Goal: Navigation & Orientation: Find specific page/section

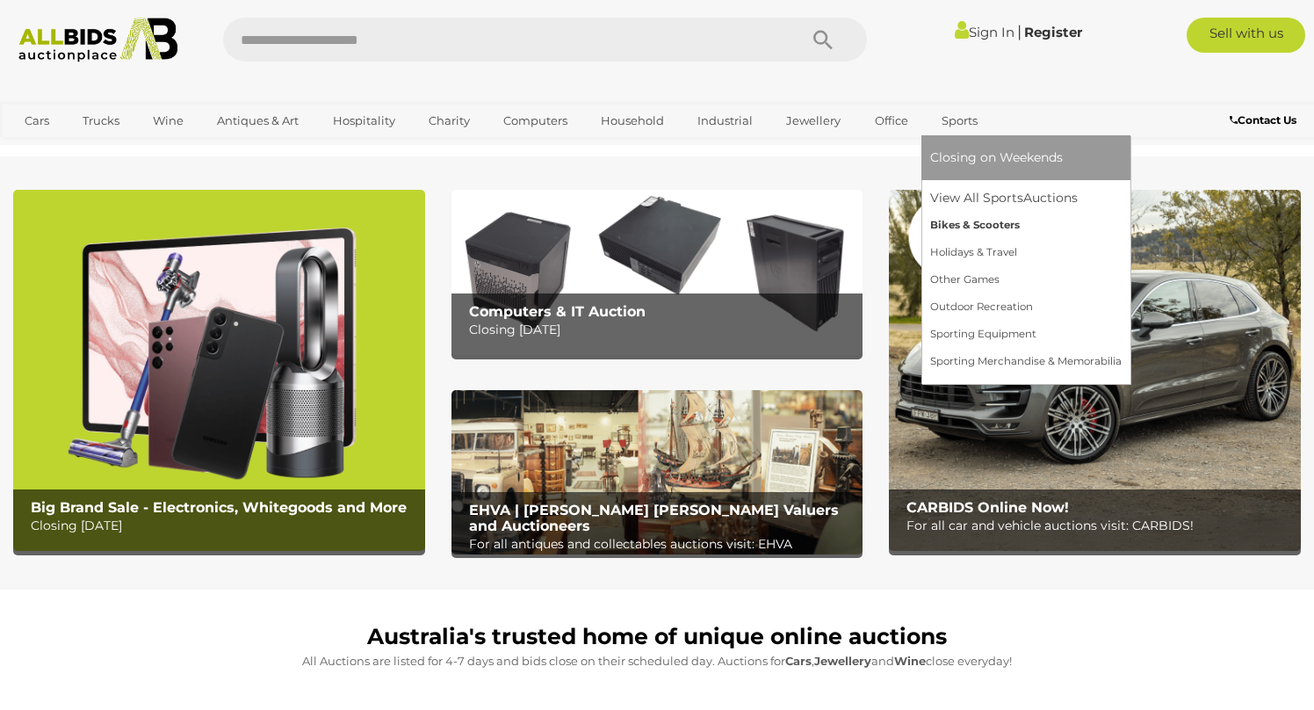
click at [944, 225] on link "Bikes & Scooters" at bounding box center [1025, 225] width 191 height 27
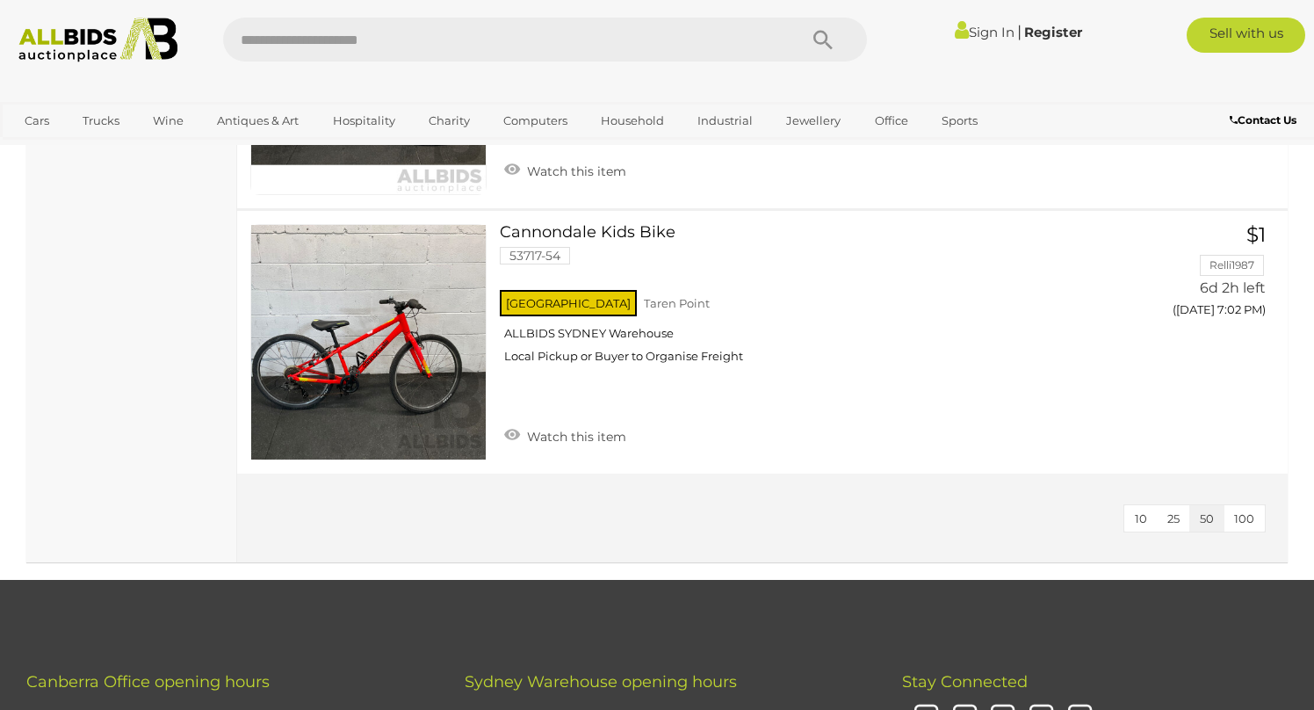
scroll to position [2638, 0]
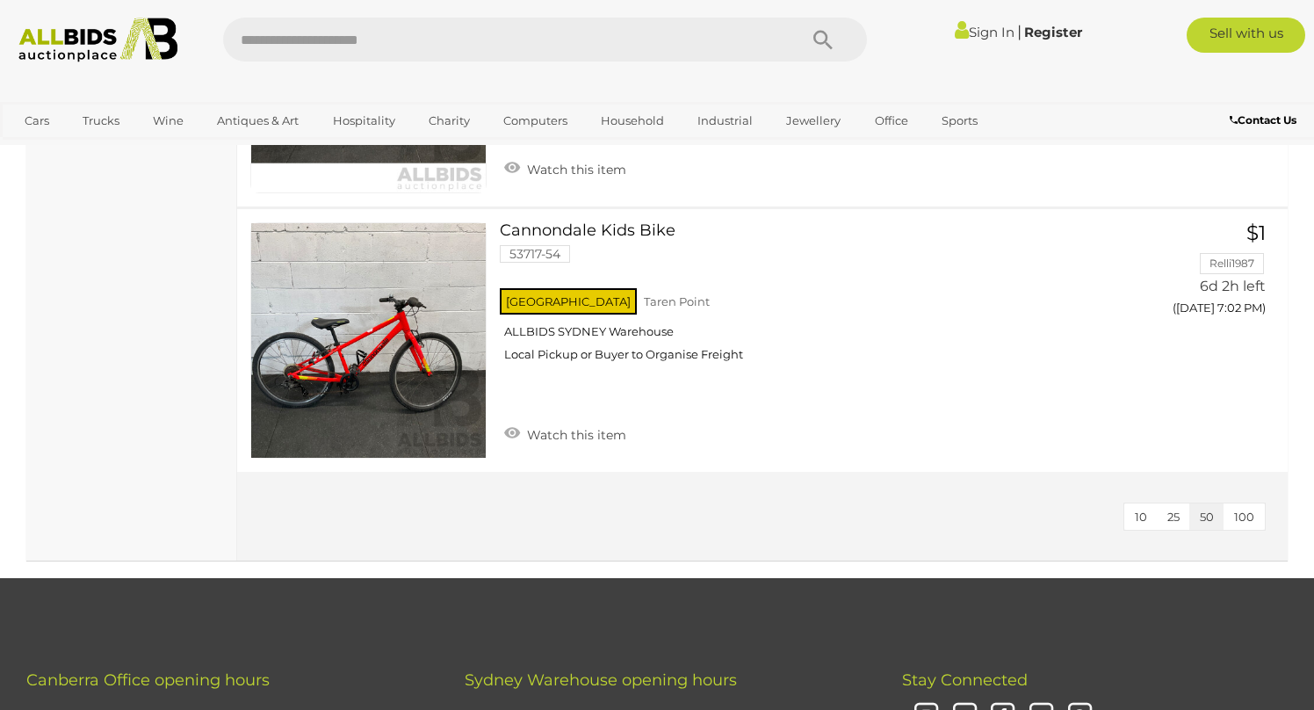
click at [1238, 517] on span "100" at bounding box center [1244, 516] width 20 height 14
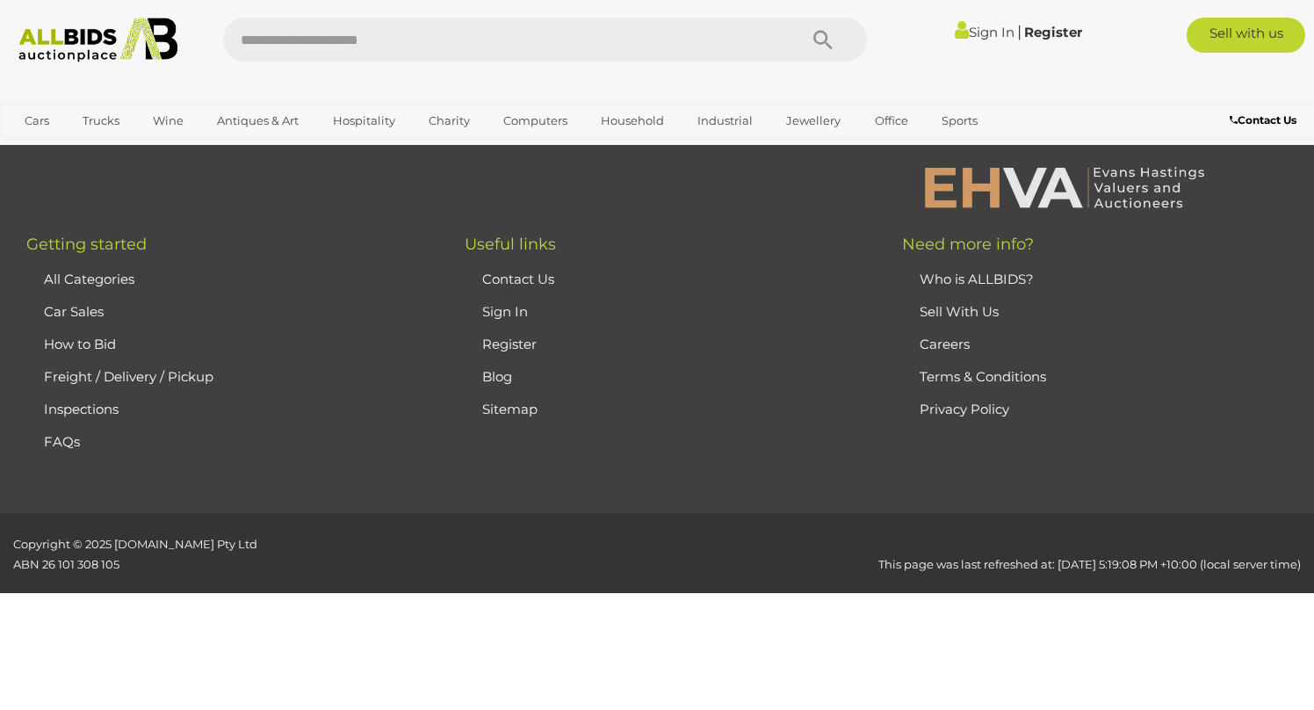
scroll to position [281, 0]
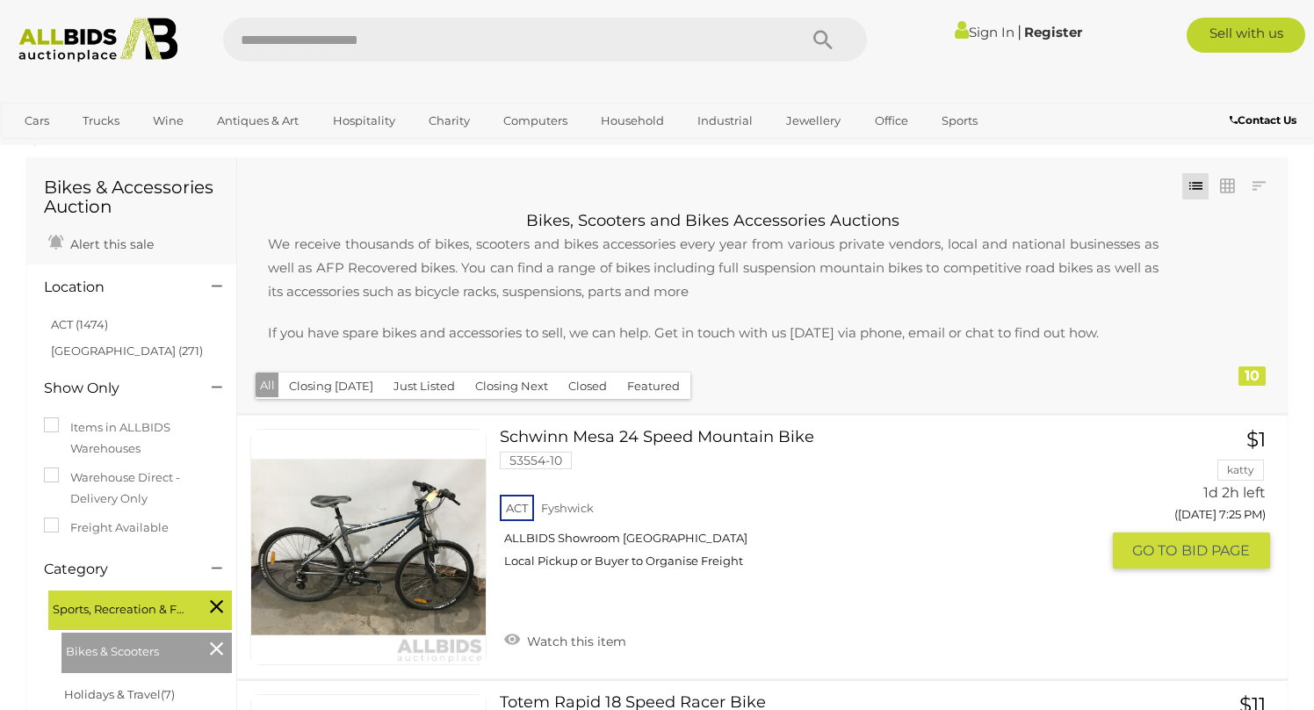
scroll to position [43, 0]
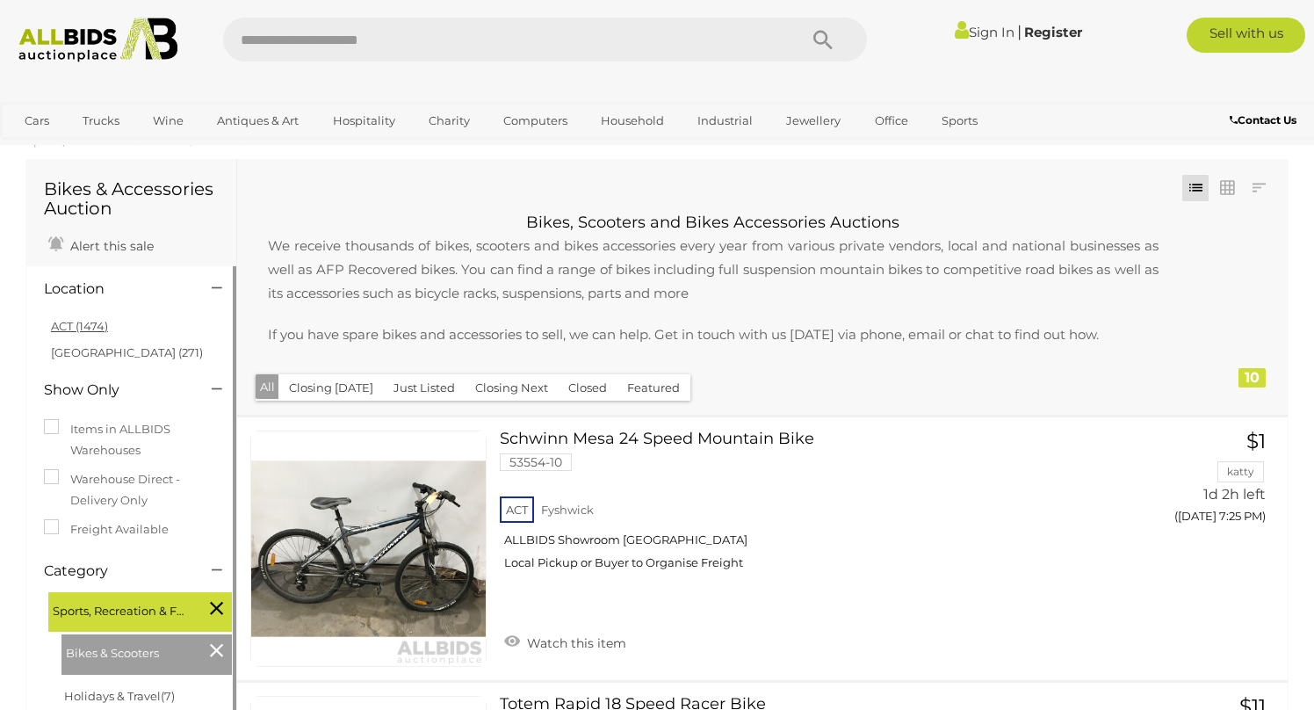
click at [83, 328] on link "ACT (1474)" at bounding box center [79, 326] width 57 height 14
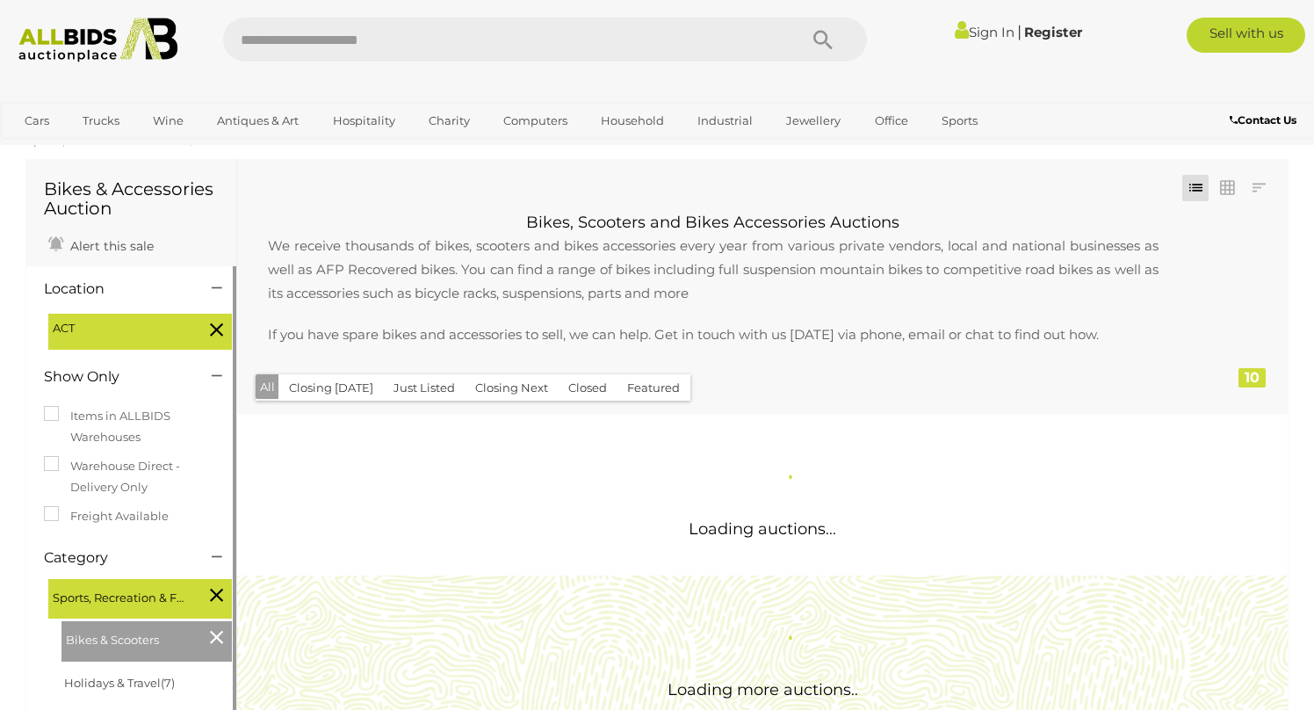
scroll to position [0, 0]
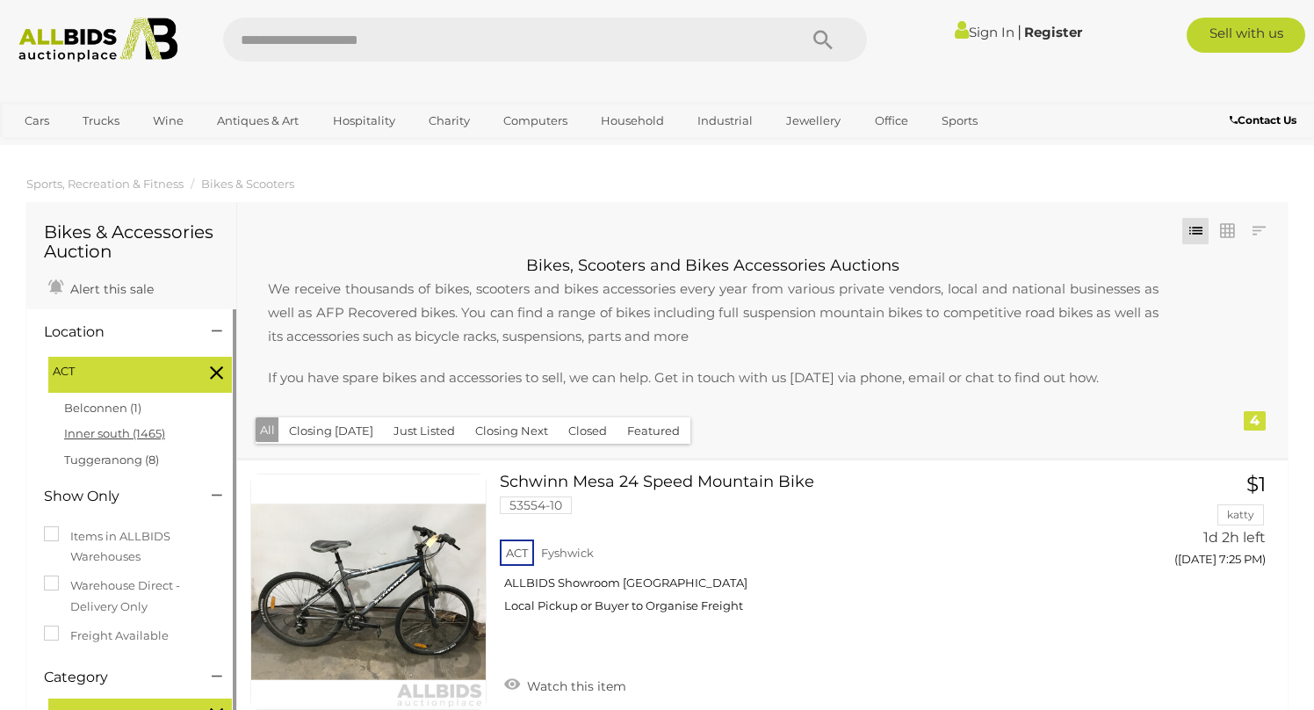
click at [119, 429] on link "Inner south (1465)" at bounding box center [114, 433] width 101 height 14
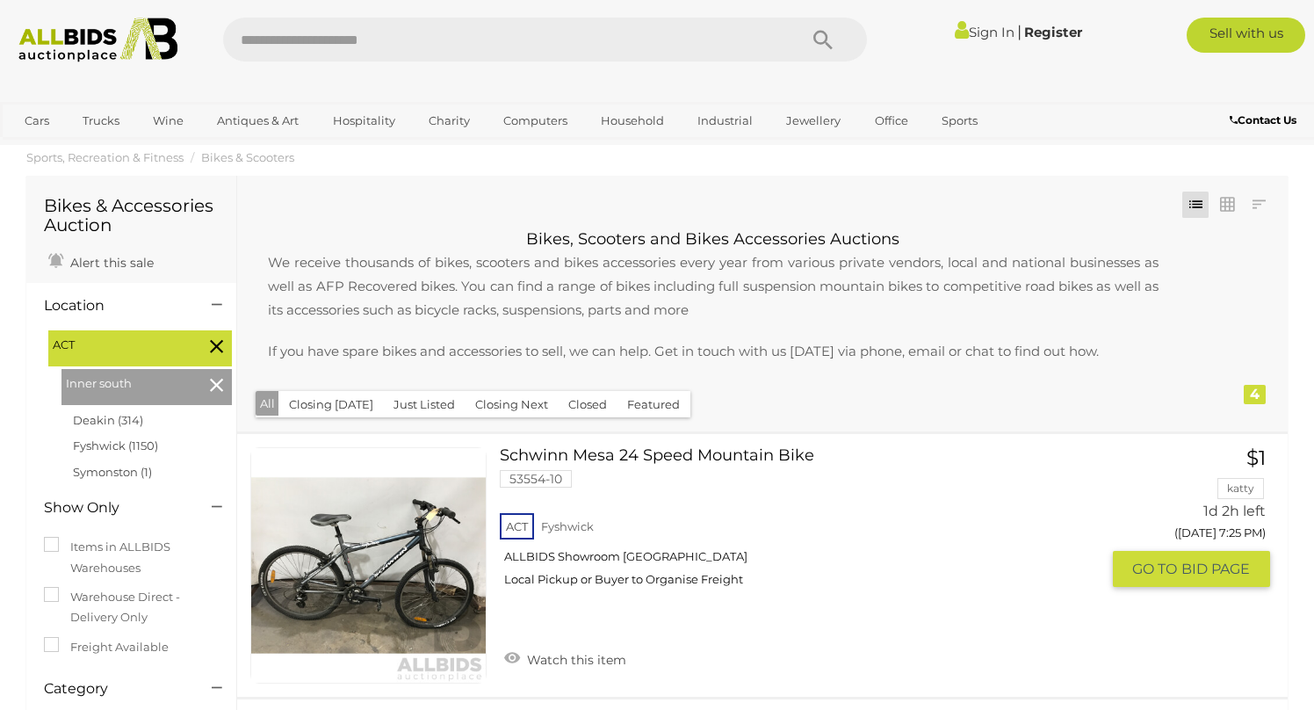
scroll to position [12, 0]
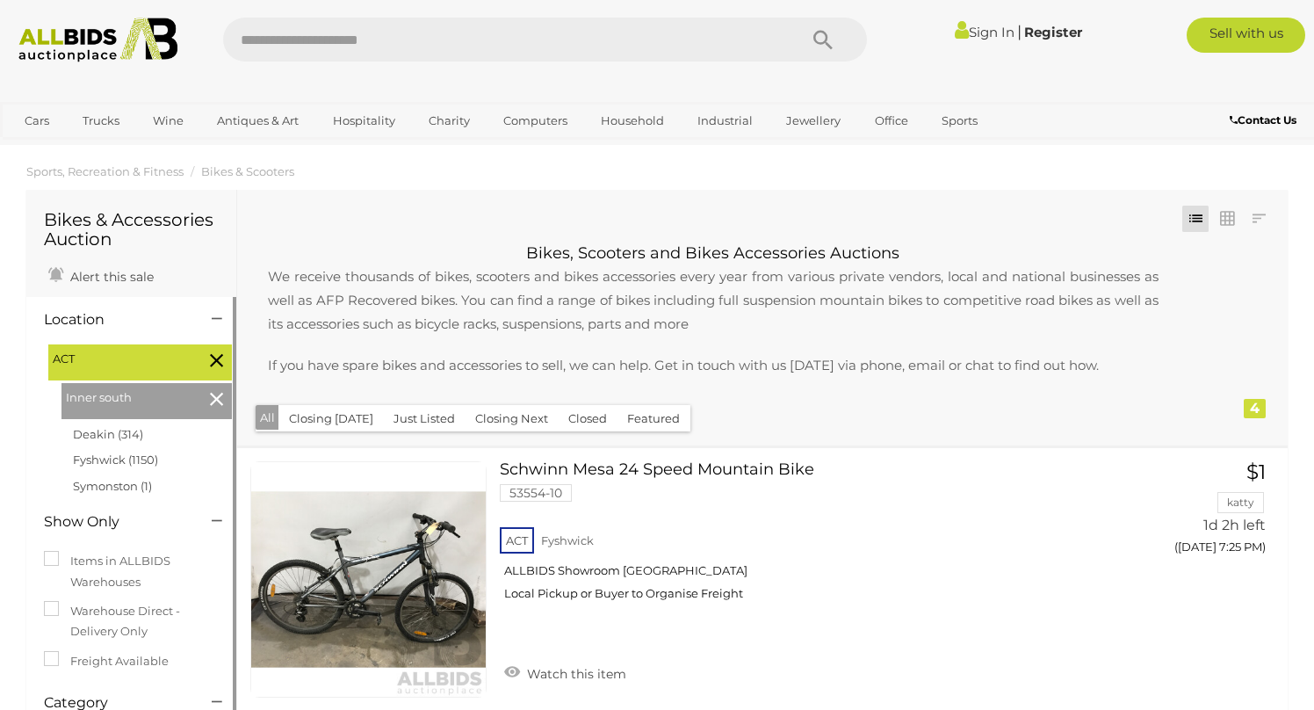
click at [216, 400] on icon at bounding box center [216, 398] width 13 height 23
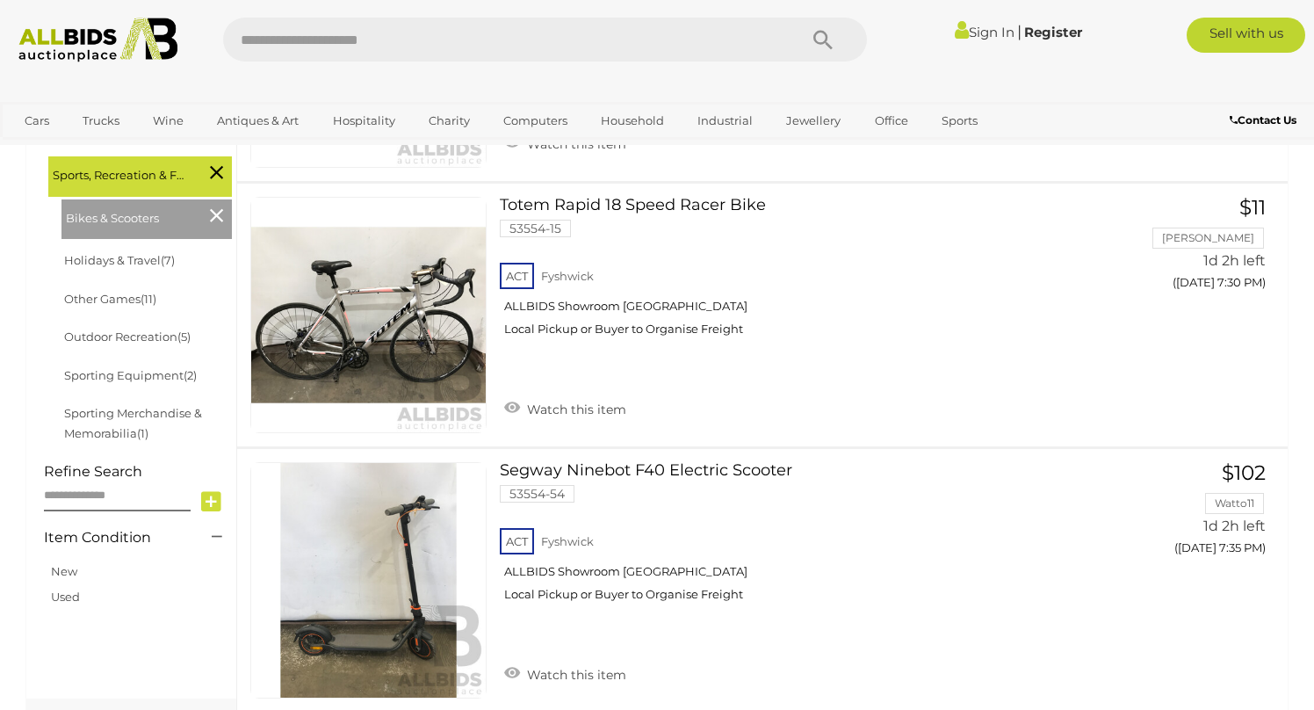
scroll to position [544, 0]
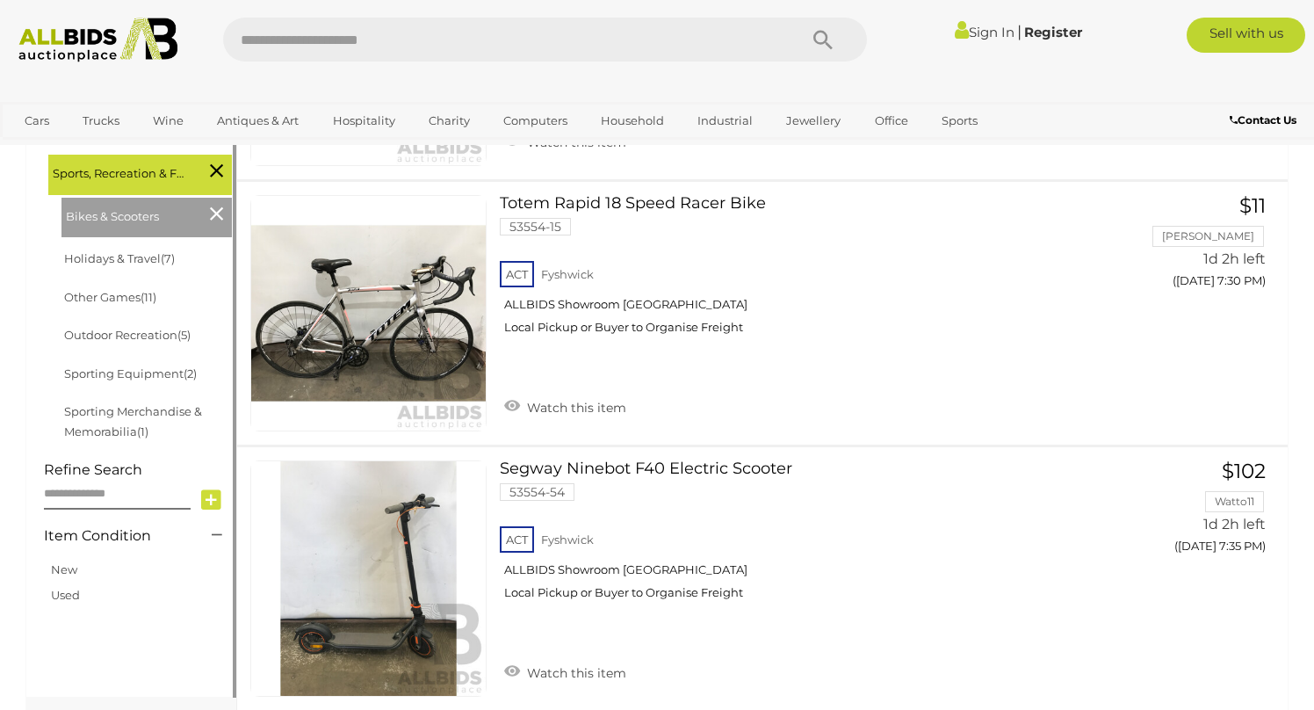
click at [213, 214] on icon at bounding box center [216, 213] width 13 height 23
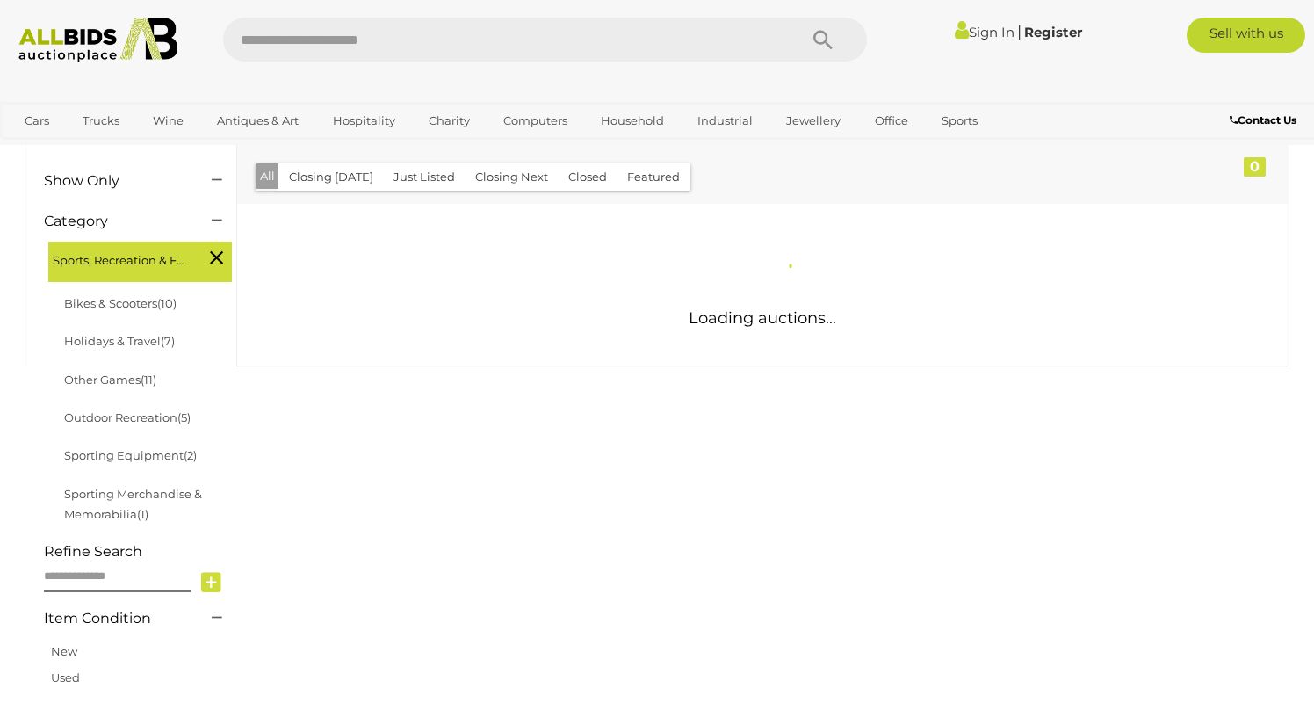
scroll to position [245, 0]
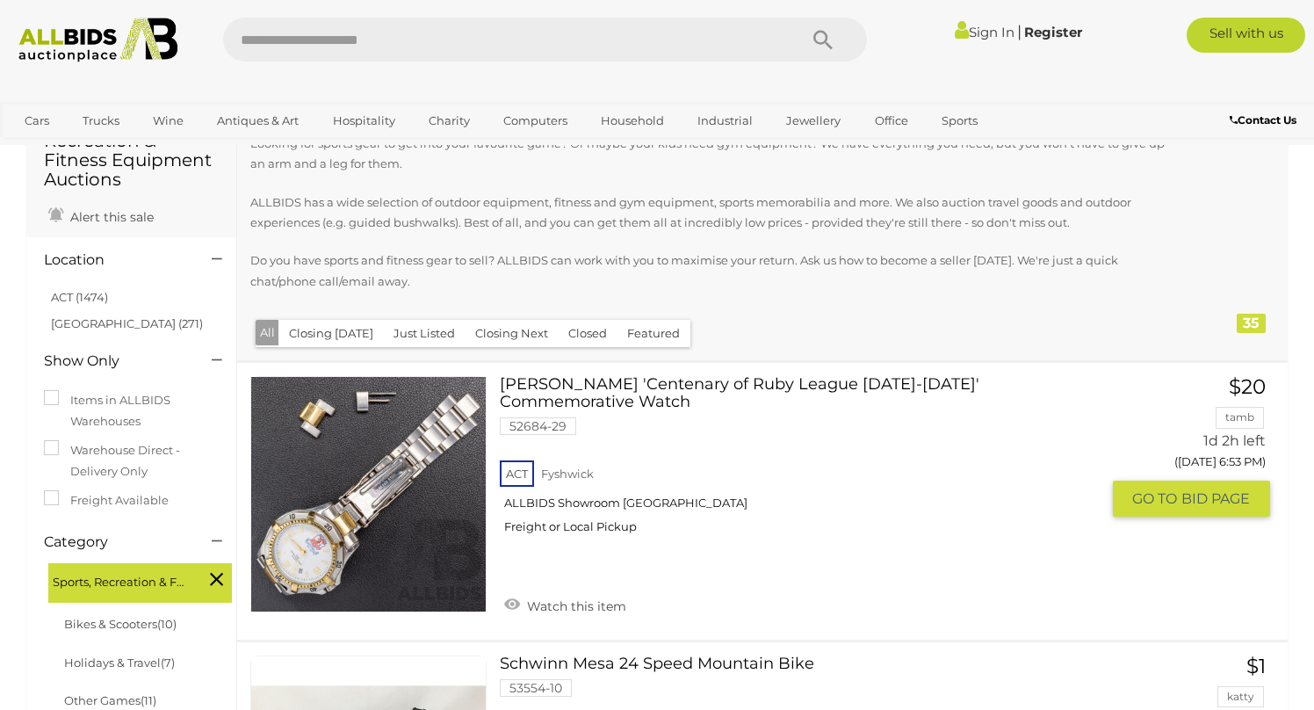
scroll to position [64, 0]
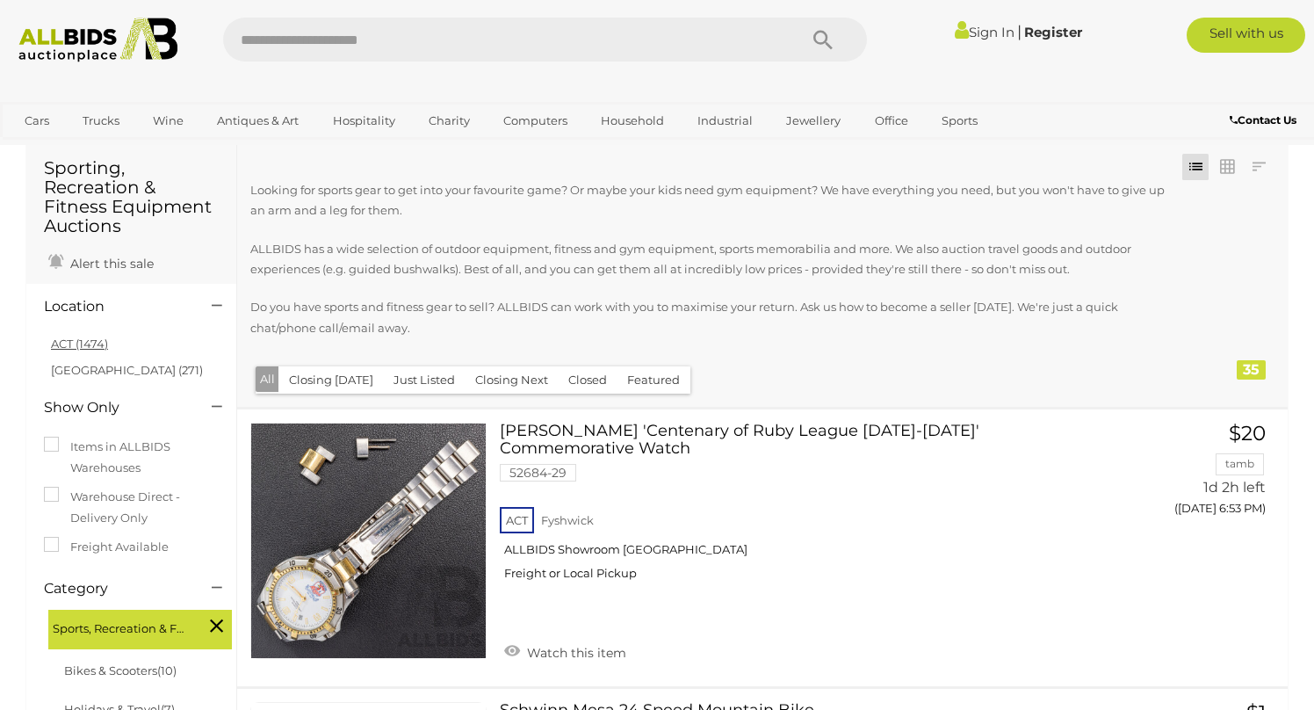
click at [76, 346] on link "ACT (1474)" at bounding box center [79, 343] width 57 height 14
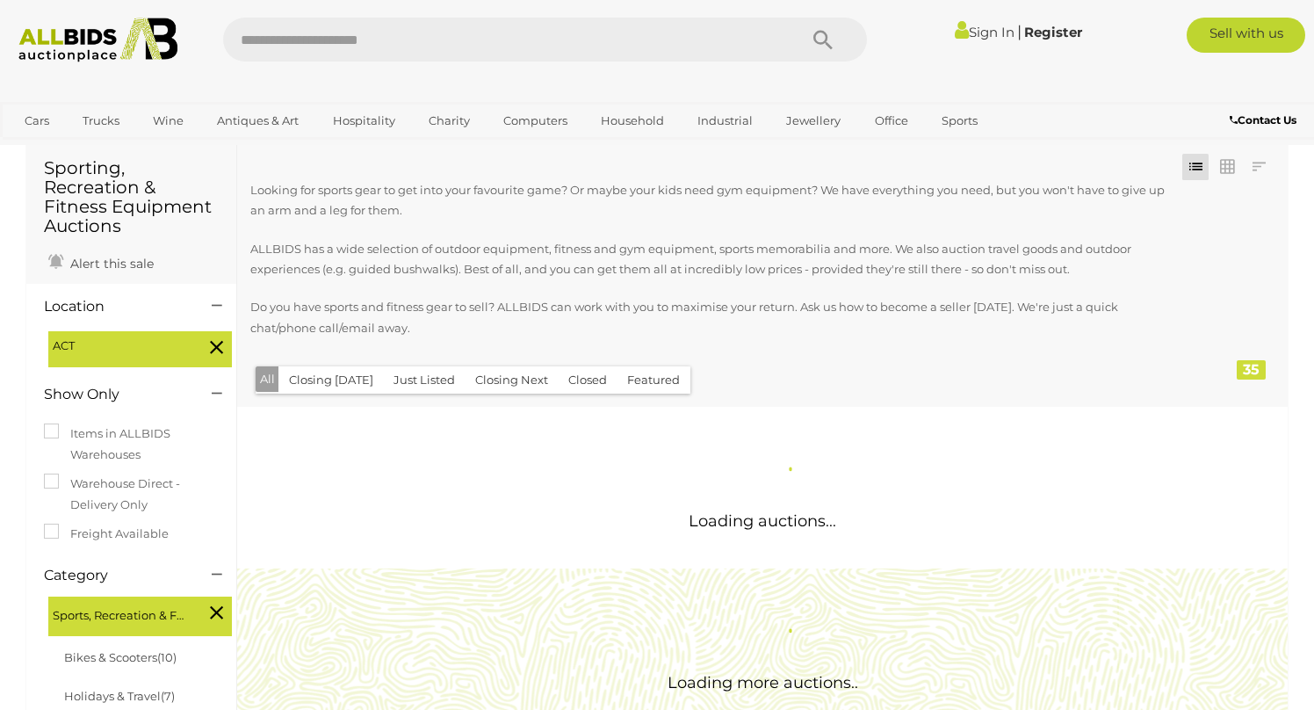
scroll to position [0, 0]
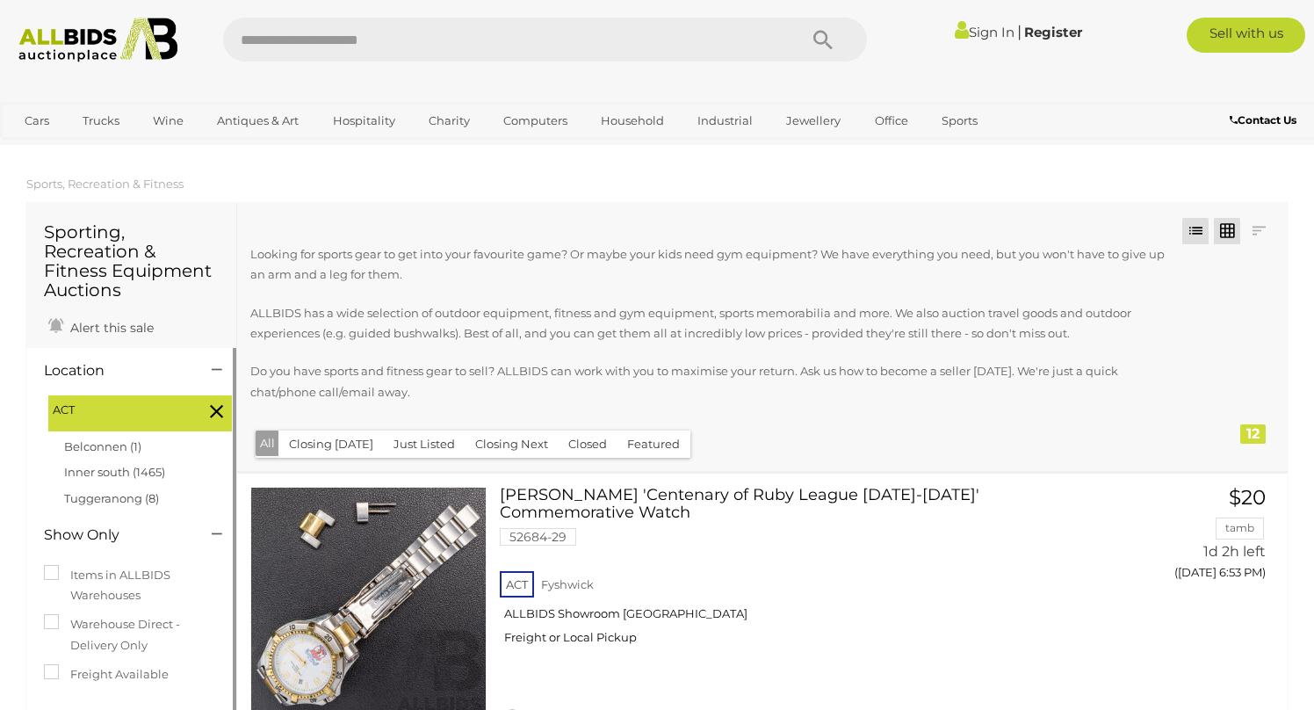
click at [1223, 226] on link at bounding box center [1227, 231] width 26 height 26
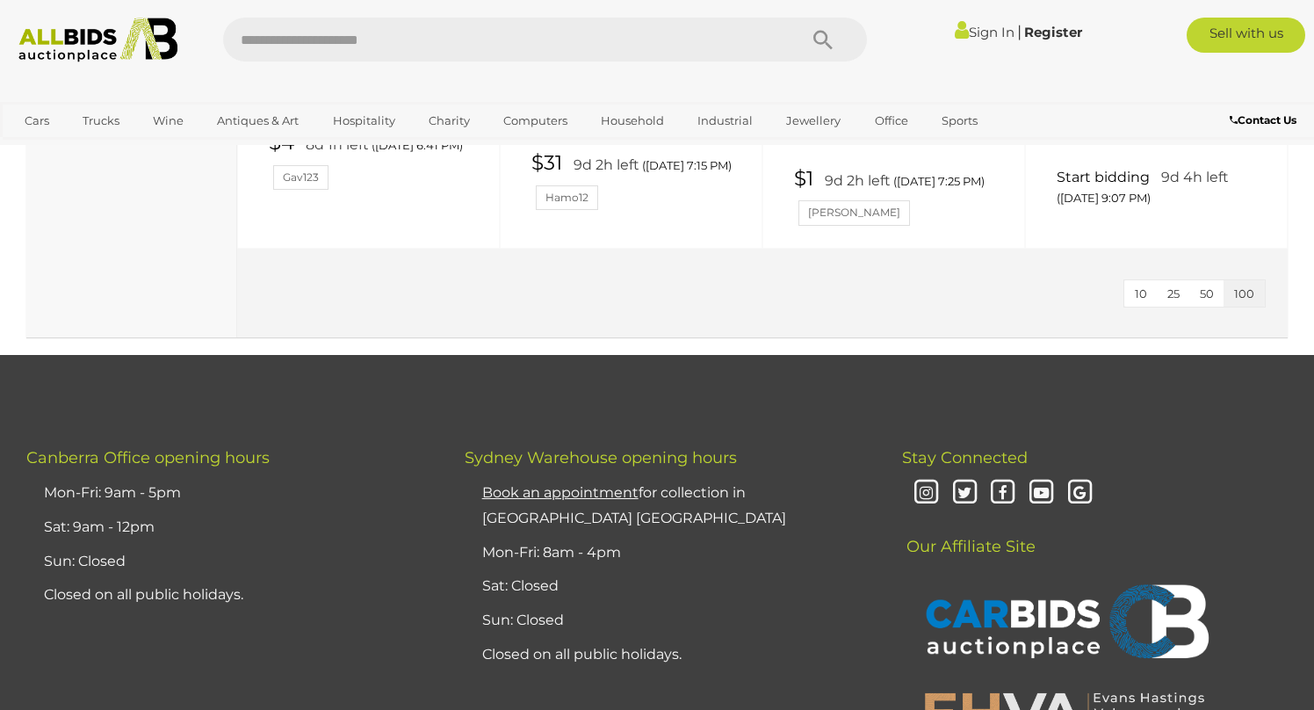
click at [1138, 286] on span "10" at bounding box center [1141, 293] width 12 height 14
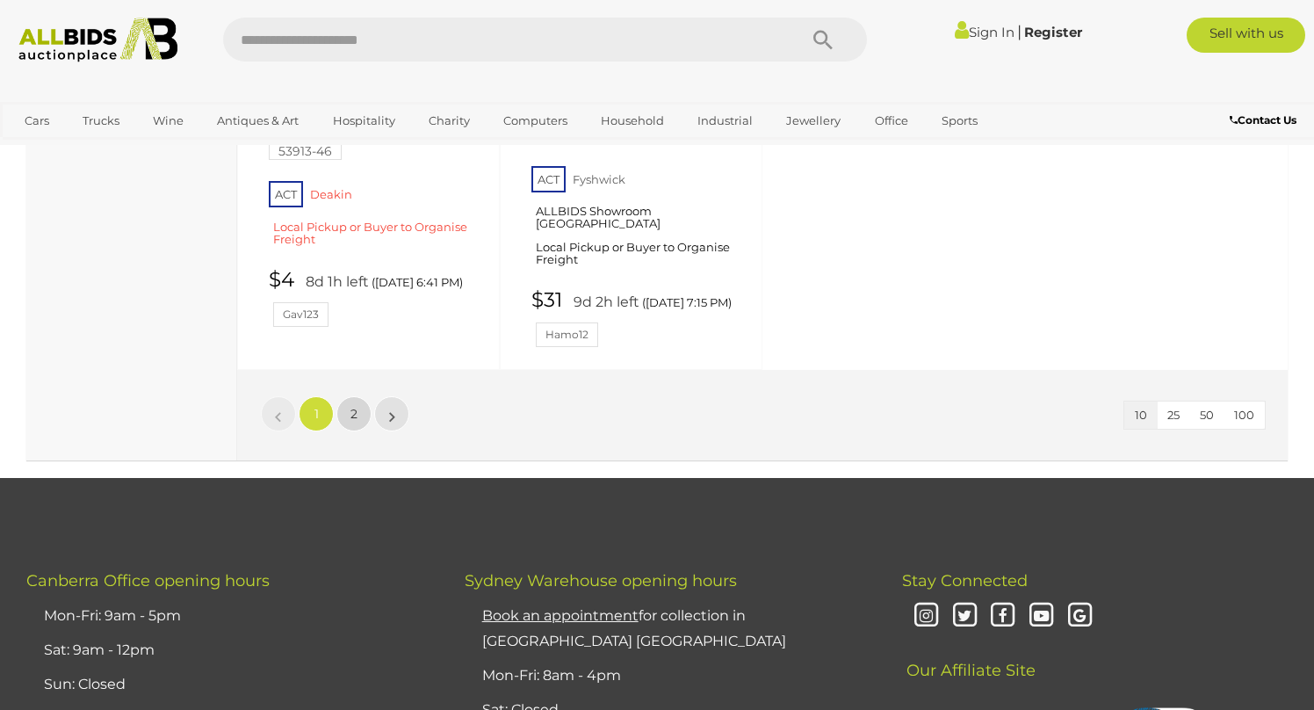
click at [347, 401] on link "2" at bounding box center [353, 413] width 35 height 35
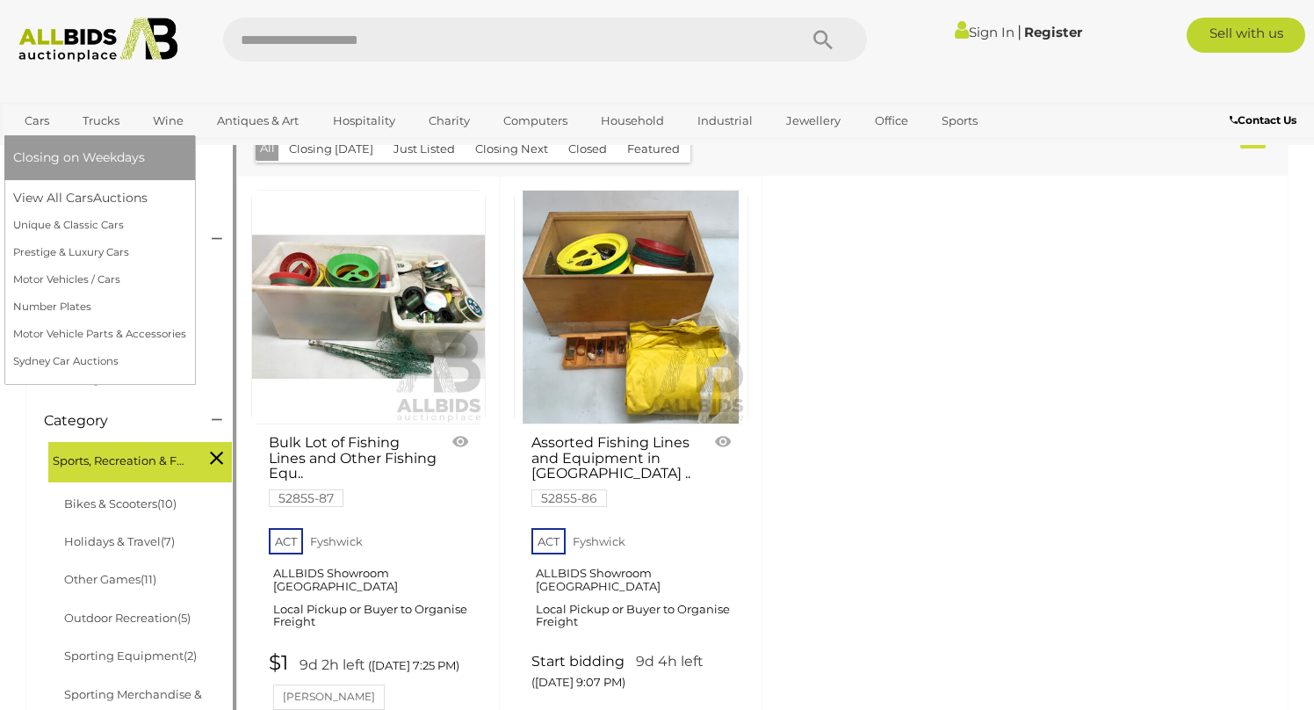
click at [42, 119] on link "Cars" at bounding box center [36, 120] width 47 height 29
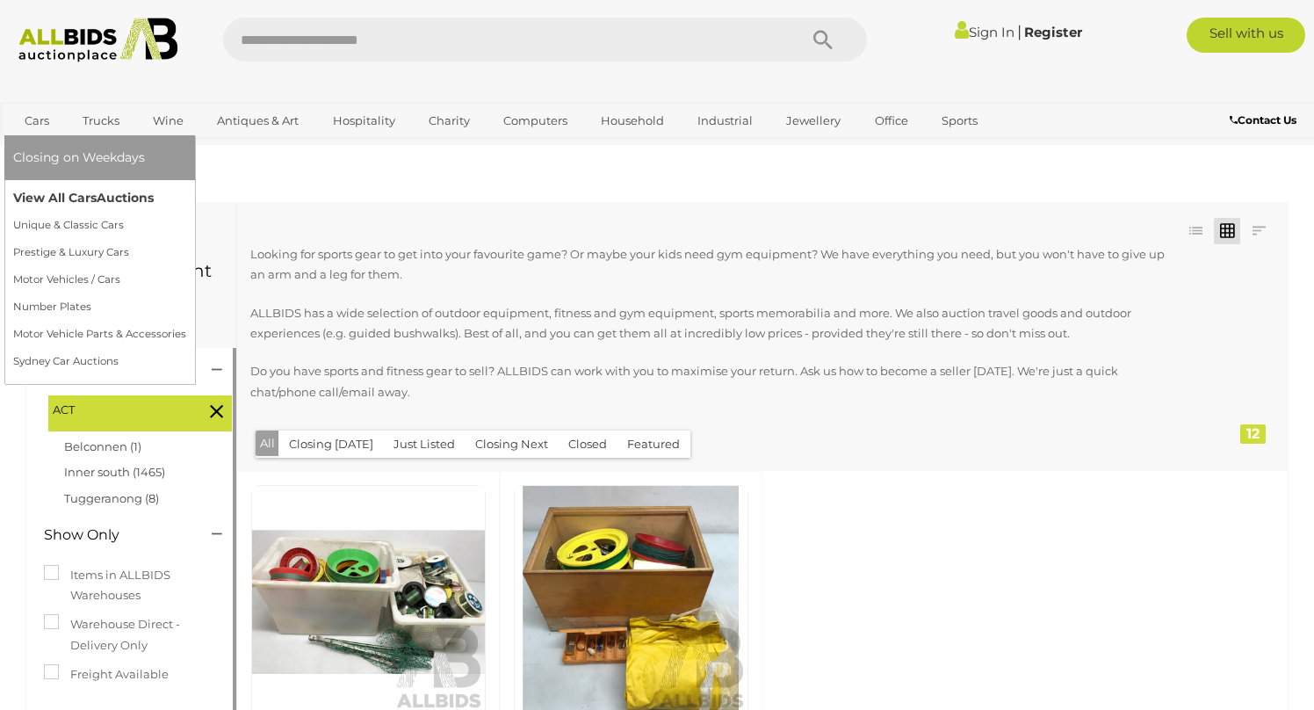
click at [54, 204] on link "View All Cars Auctions" at bounding box center [99, 197] width 173 height 27
